Goal: Task Accomplishment & Management: Manage account settings

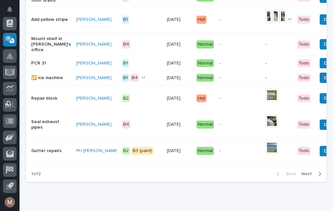
scroll to position [652, 0]
click at [318, 171] on div "button" at bounding box center [319, 174] width 6 height 6
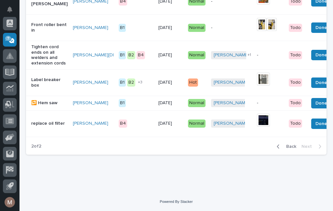
scroll to position [498, 0]
click at [275, 148] on button "Back" at bounding box center [284, 146] width 27 height 6
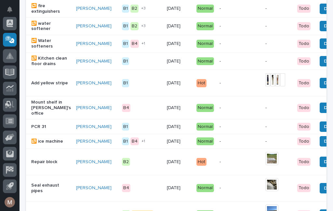
scroll to position [589, 0]
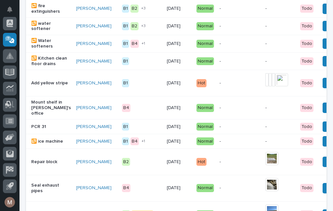
click at [47, 110] on p "Mount shelf in Jeff's office" at bounding box center [51, 107] width 40 height 16
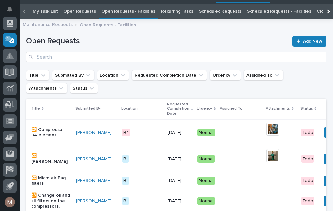
scroll to position [21, 0]
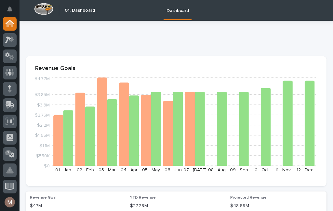
click at [202, 6] on div "Dashboard" at bounding box center [207, 10] width 218 height 21
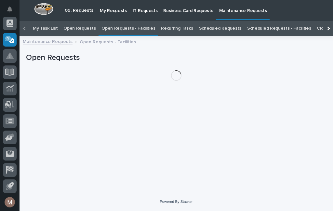
scroll to position [21, 0]
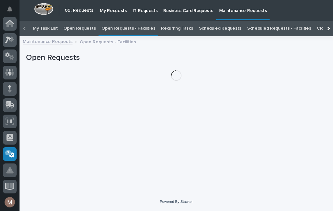
scroll to position [114, 0]
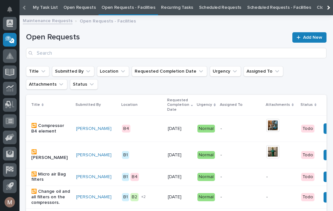
click at [126, 6] on link "Open Requests - Facilities" at bounding box center [128, 7] width 54 height 15
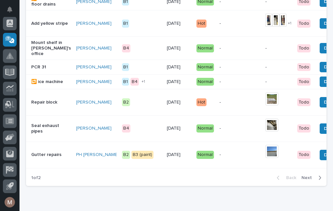
scroll to position [648, 0]
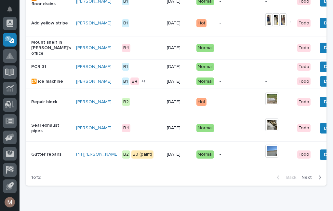
click at [324, 45] on span "Done" at bounding box center [330, 48] width 12 height 8
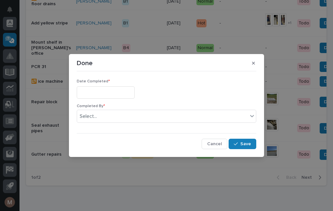
click at [105, 92] on input "text" at bounding box center [106, 92] width 58 height 12
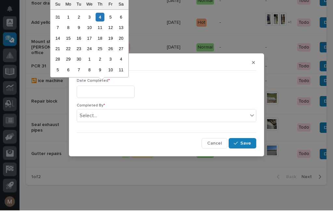
click at [104, 17] on div "4" at bounding box center [100, 17] width 9 height 9
type input "**********"
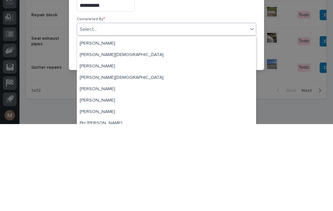
scroll to position [20, 0]
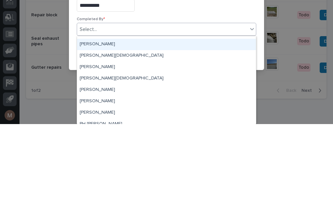
click at [101, 125] on div "Jerry Yoder" at bounding box center [166, 130] width 179 height 11
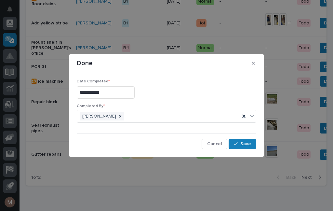
click at [249, 148] on button "Save" at bounding box center [242, 143] width 28 height 10
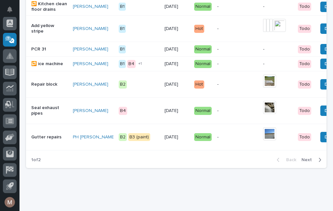
click at [298, 29] on div "Todo" at bounding box center [305, 28] width 15 height 13
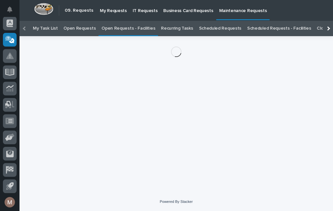
scroll to position [21, 0]
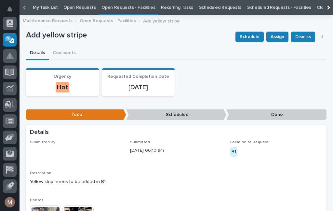
click at [128, 13] on link "Open Requests - Facilities" at bounding box center [128, 7] width 54 height 15
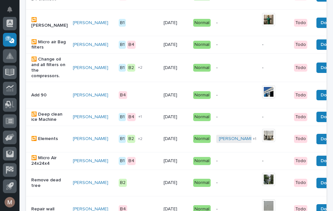
scroll to position [152, 0]
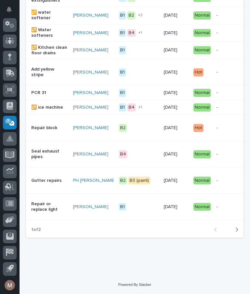
scroll to position [619, 0]
click at [235, 210] on icon "button" at bounding box center [236, 230] width 3 height 6
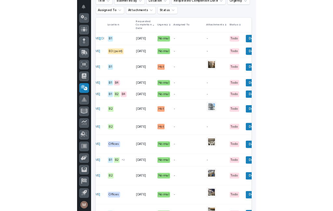
scroll to position [0, 75]
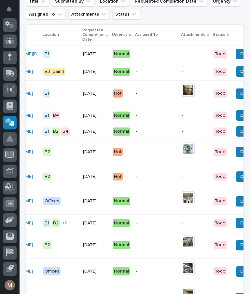
click at [236, 51] on button "Done" at bounding box center [246, 54] width 20 height 10
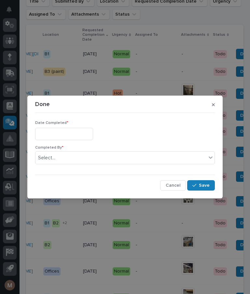
click at [72, 136] on input "text" at bounding box center [64, 134] width 58 height 12
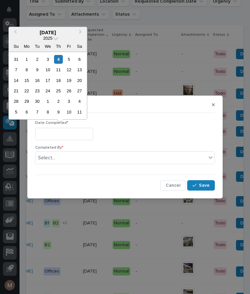
click at [65, 57] on div "5" at bounding box center [68, 59] width 9 height 9
type input "**********"
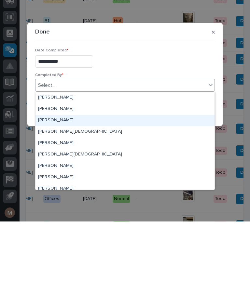
click at [64, 187] on div "Jerry Yoder" at bounding box center [124, 192] width 179 height 11
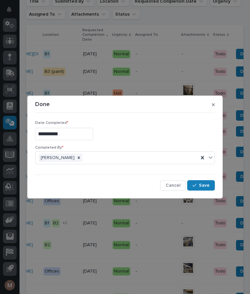
click at [205, 188] on span "Save" at bounding box center [204, 185] width 11 height 6
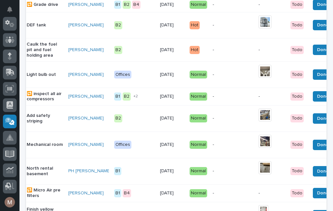
scroll to position [201, 0]
